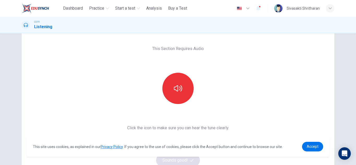
scroll to position [20, 0]
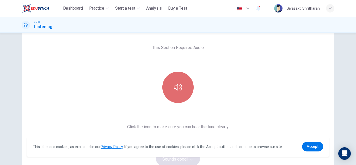
click at [175, 98] on button "button" at bounding box center [177, 87] width 31 height 31
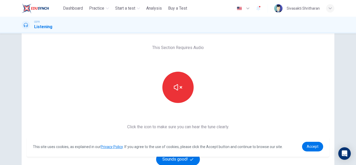
click at [212, 111] on div "This Section Requires Audio Click the icon to make sure you can hear the tune c…" at bounding box center [178, 114] width 110 height 181
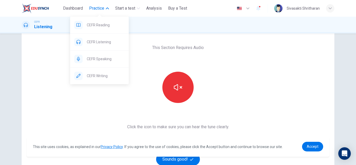
click at [92, 9] on span "Practice" at bounding box center [96, 8] width 15 height 6
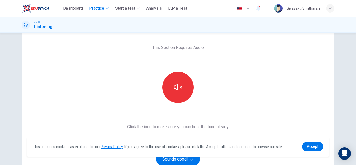
click at [92, 9] on span "Practice" at bounding box center [96, 8] width 15 height 6
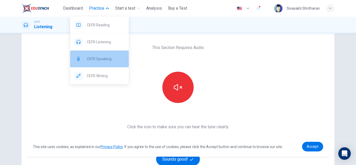
click at [97, 57] on span "CEFR Speaking" at bounding box center [106, 59] width 38 height 6
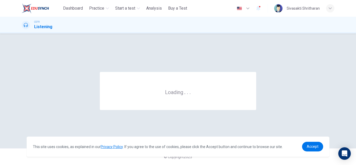
scroll to position [0, 0]
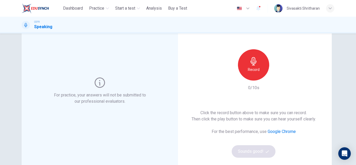
scroll to position [31, 0]
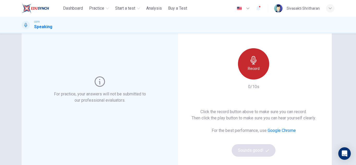
click at [251, 67] on h6 "Record" at bounding box center [254, 68] width 12 height 6
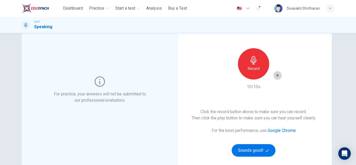
click at [279, 78] on div "button" at bounding box center [277, 75] width 8 height 8
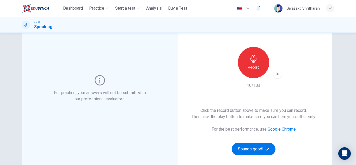
scroll to position [28, 0]
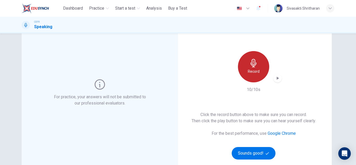
click at [255, 61] on icon "button" at bounding box center [253, 63] width 8 height 8
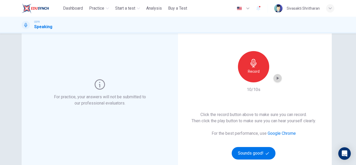
click at [279, 78] on icon "button" at bounding box center [277, 78] width 5 height 5
click at [244, 146] on div "Click the record button above to make sure you can record. Then click the play …" at bounding box center [254, 136] width 124 height 48
click at [244, 149] on button "Sounds good!" at bounding box center [254, 153] width 44 height 13
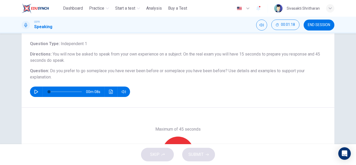
scroll to position [0, 0]
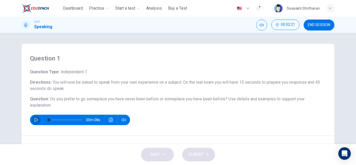
click at [34, 120] on icon "button" at bounding box center [36, 120] width 4 height 4
type input "*"
click at [110, 120] on icon "Click to see the audio transcription" at bounding box center [111, 120] width 4 height 4
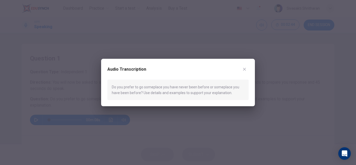
click at [171, 136] on div at bounding box center [178, 82] width 356 height 165
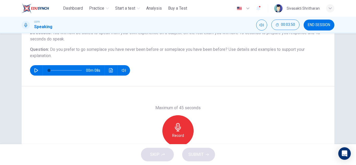
scroll to position [70, 0]
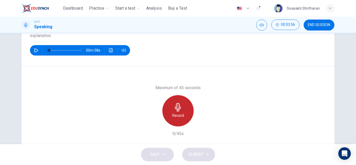
click at [168, 113] on div "Record" at bounding box center [177, 110] width 31 height 31
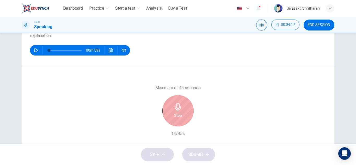
click at [169, 113] on div "Stop" at bounding box center [177, 110] width 31 height 31
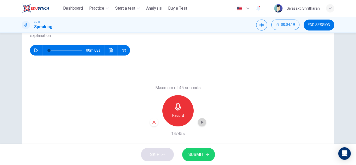
click at [202, 119] on div "button" at bounding box center [202, 122] width 8 height 8
click at [245, 96] on div "Maximum of 45 seconds Record 14/45s" at bounding box center [178, 110] width 313 height 89
click at [201, 121] on icon "button" at bounding box center [201, 122] width 5 height 5
click at [310, 26] on span "END SESSION" at bounding box center [319, 25] width 22 height 4
click at [201, 121] on icon "button" at bounding box center [201, 122] width 5 height 5
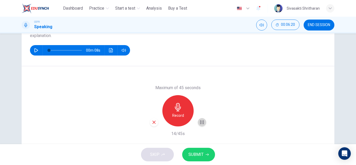
click at [201, 121] on icon "button" at bounding box center [201, 122] width 5 height 5
click at [199, 124] on icon "button" at bounding box center [201, 122] width 5 height 5
click at [154, 122] on icon "button" at bounding box center [154, 122] width 5 height 5
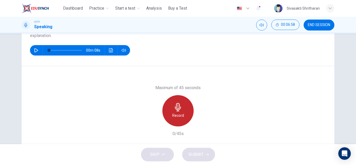
click at [175, 113] on h6 "Record" at bounding box center [178, 115] width 12 height 6
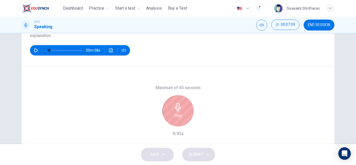
click at [175, 113] on h6 "Stop" at bounding box center [178, 115] width 8 height 6
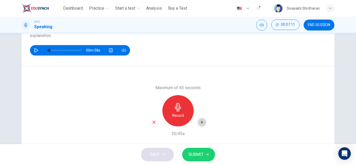
click at [199, 121] on icon "button" at bounding box center [201, 122] width 5 height 5
click at [201, 121] on icon "button" at bounding box center [202, 122] width 2 height 3
click at [239, 83] on div "Maximum of 45 seconds Record 10/45s" at bounding box center [178, 110] width 313 height 89
click at [238, 105] on div "Maximum of 45 seconds Record 10/45s" at bounding box center [178, 110] width 313 height 89
click at [331, 9] on icon "button" at bounding box center [330, 8] width 3 height 3
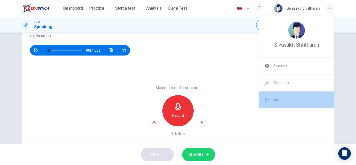
click at [278, 101] on span "Logout" at bounding box center [278, 100] width 11 height 6
